Goal: Check status: Check status

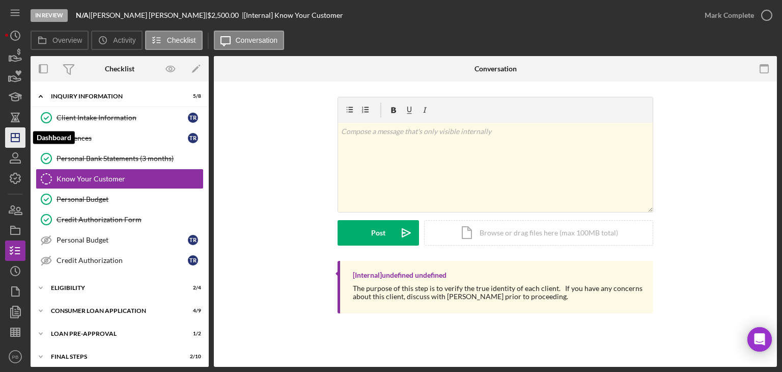
click at [17, 143] on icon "Icon/Dashboard" at bounding box center [15, 137] width 25 height 25
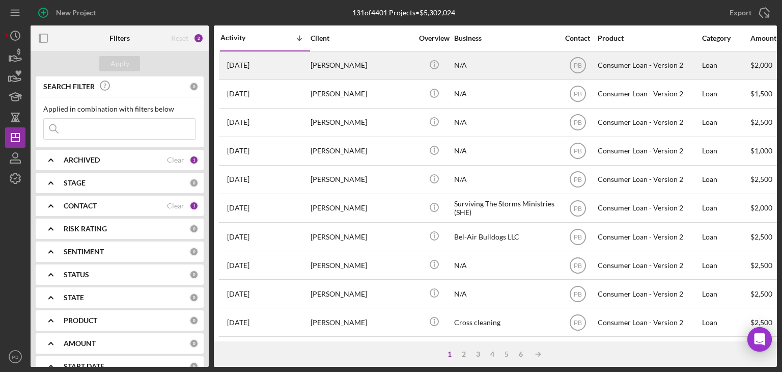
click at [346, 63] on div "[PERSON_NAME]" at bounding box center [362, 65] width 102 height 27
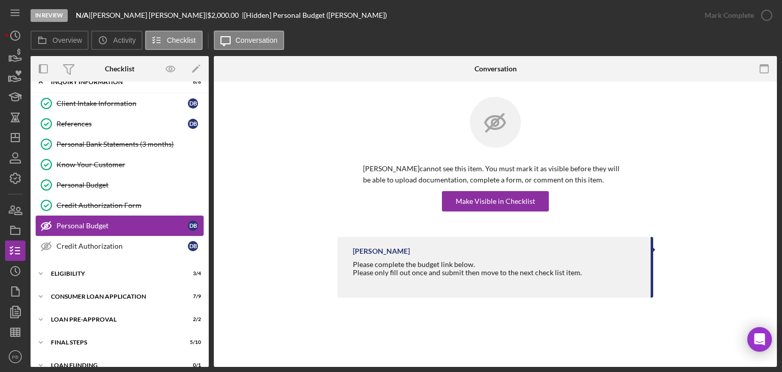
scroll to position [26, 0]
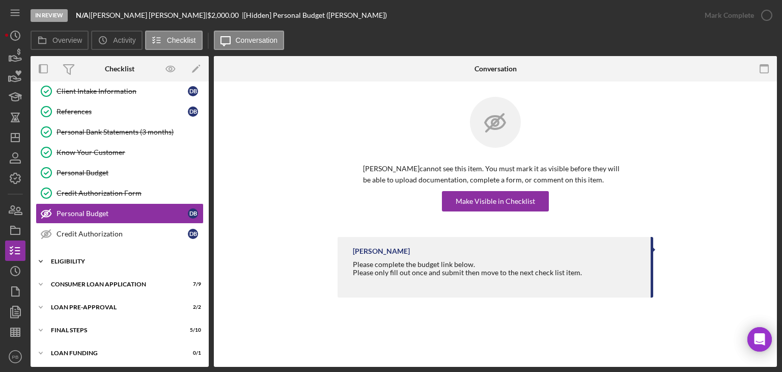
click at [77, 260] on div "Eligibility" at bounding box center [123, 261] width 145 height 6
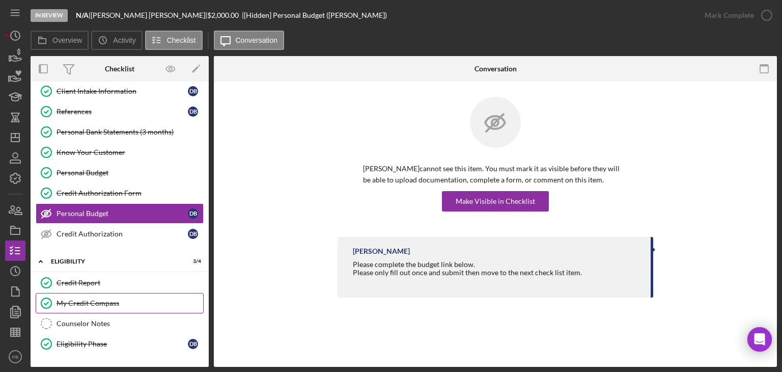
scroll to position [113, 0]
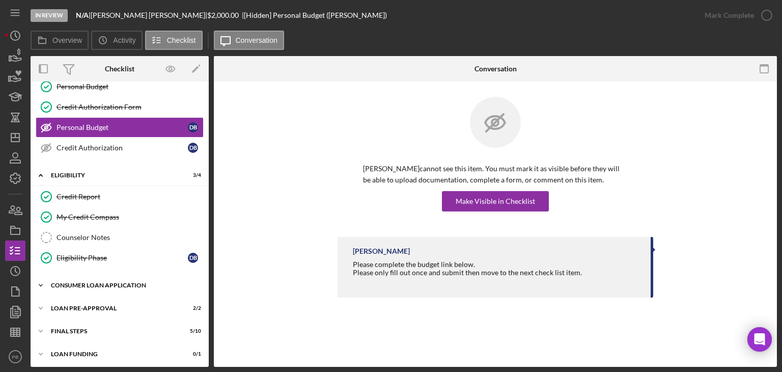
click at [100, 282] on div "Consumer Loan Application" at bounding box center [123, 285] width 145 height 6
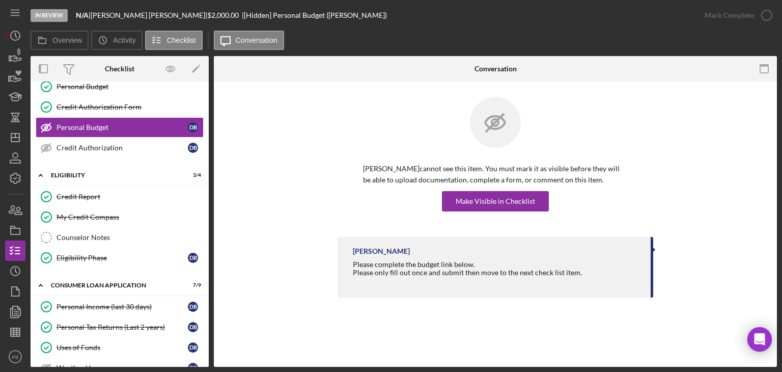
scroll to position [265, 0]
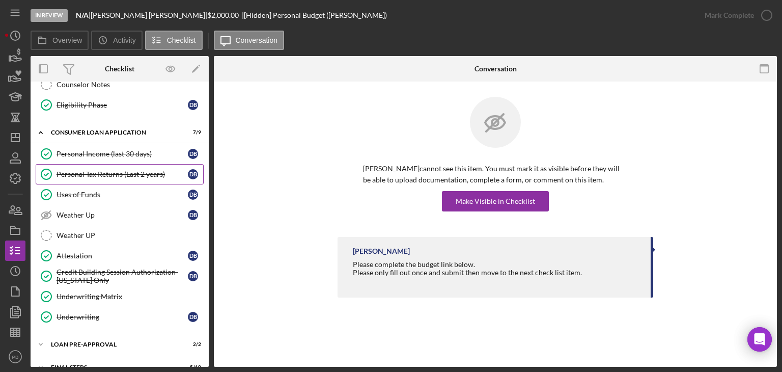
click at [109, 176] on link "Personal Tax Returns (Last 2 years) Personal Tax Returns (Last 2 years) D B" at bounding box center [120, 174] width 168 height 20
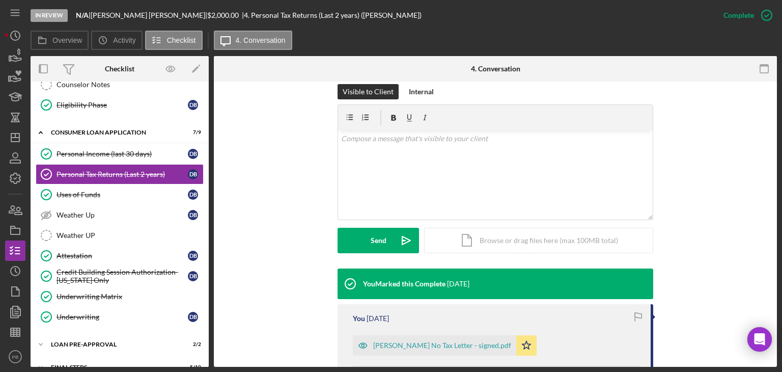
scroll to position [305, 0]
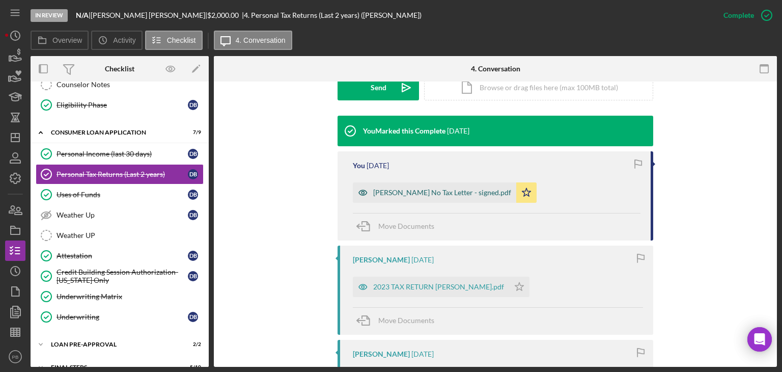
click at [424, 192] on div "[PERSON_NAME] No Tax Letter - signed.pdf" at bounding box center [442, 192] width 138 height 8
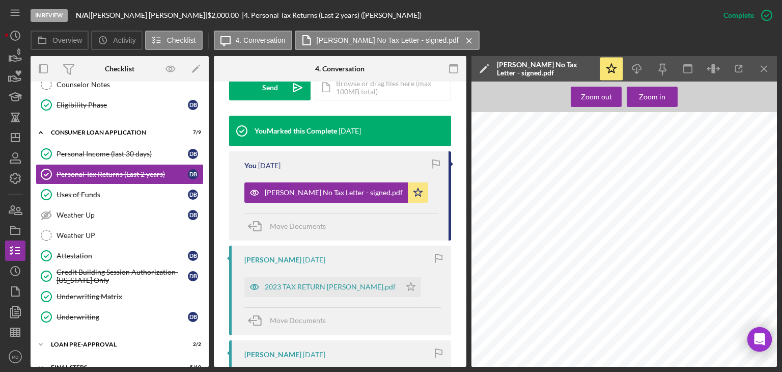
scroll to position [0, 0]
click at [761, 70] on icon "Icon/Menu Close" at bounding box center [764, 69] width 23 height 23
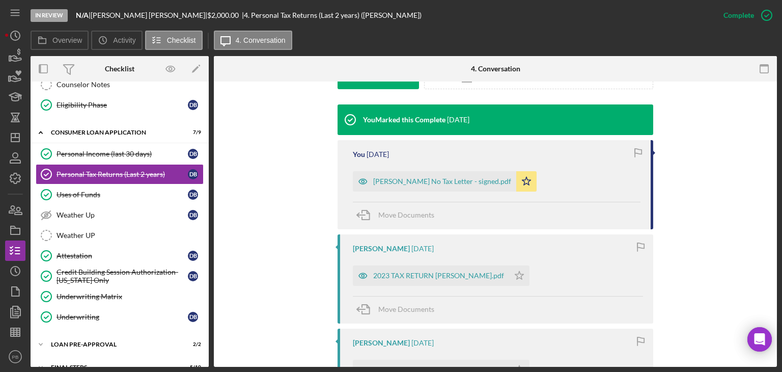
scroll to position [305, 0]
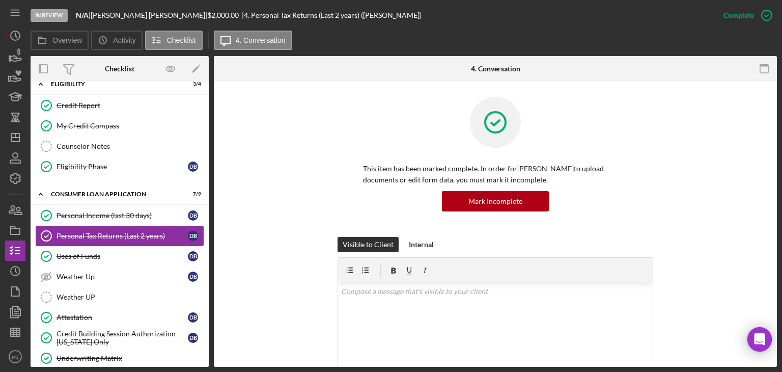
scroll to position [299, 0]
